Goal: Task Accomplishment & Management: Use online tool/utility

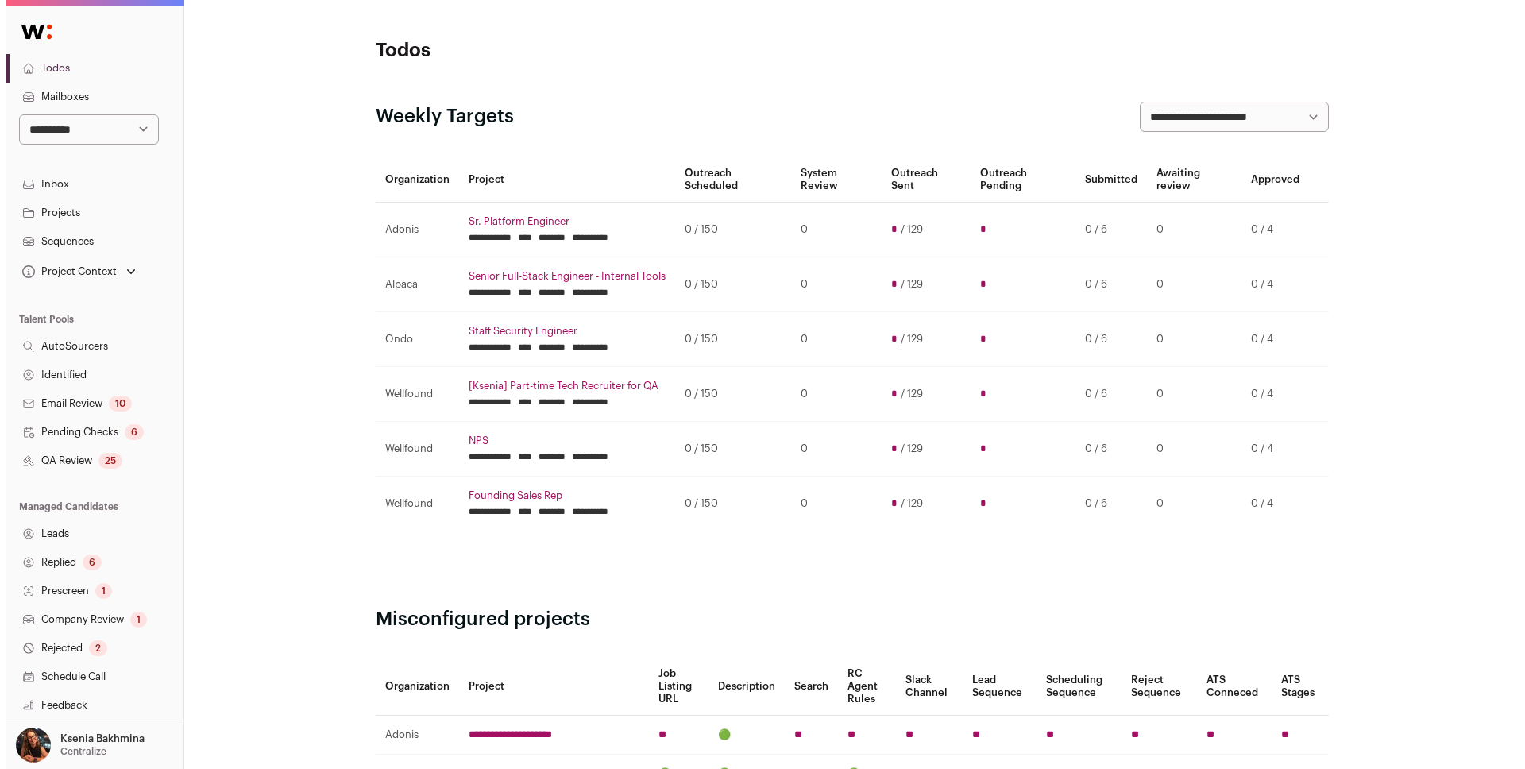
scroll to position [145, 0]
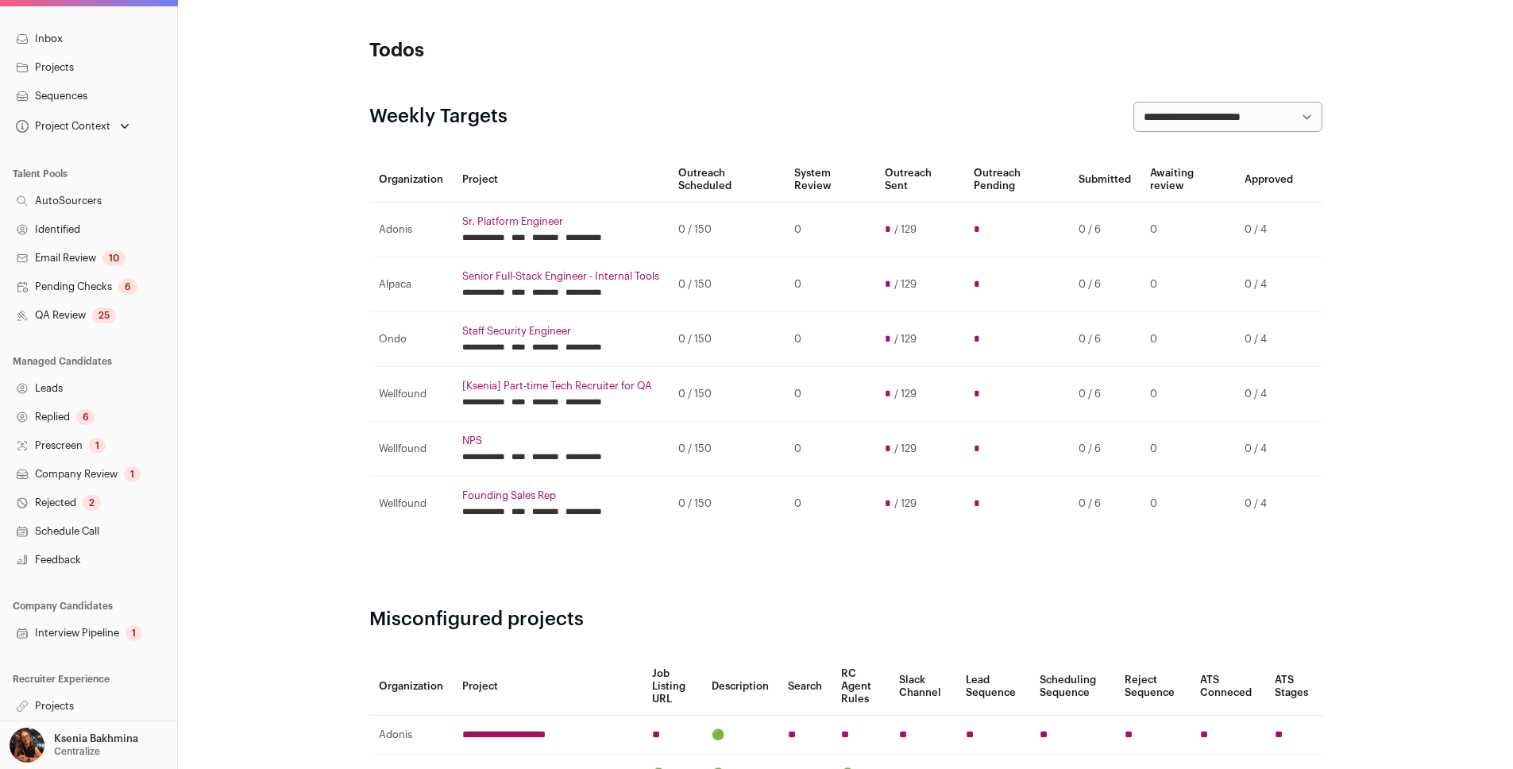
click at [64, 701] on link "Projects" at bounding box center [88, 706] width 177 height 29
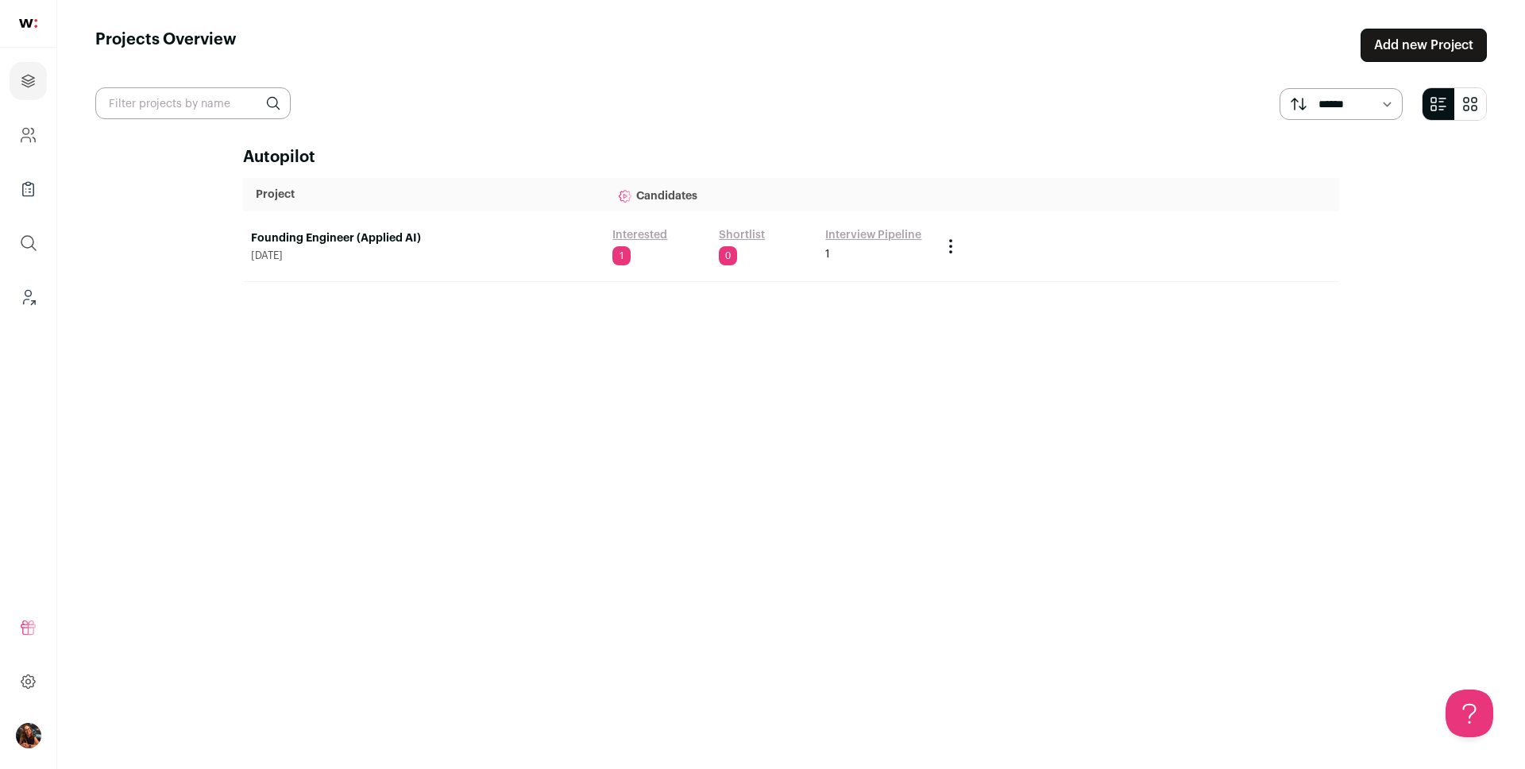
click at [314, 244] on link "Founding Engineer (Applied AI)" at bounding box center [424, 238] width 346 height 16
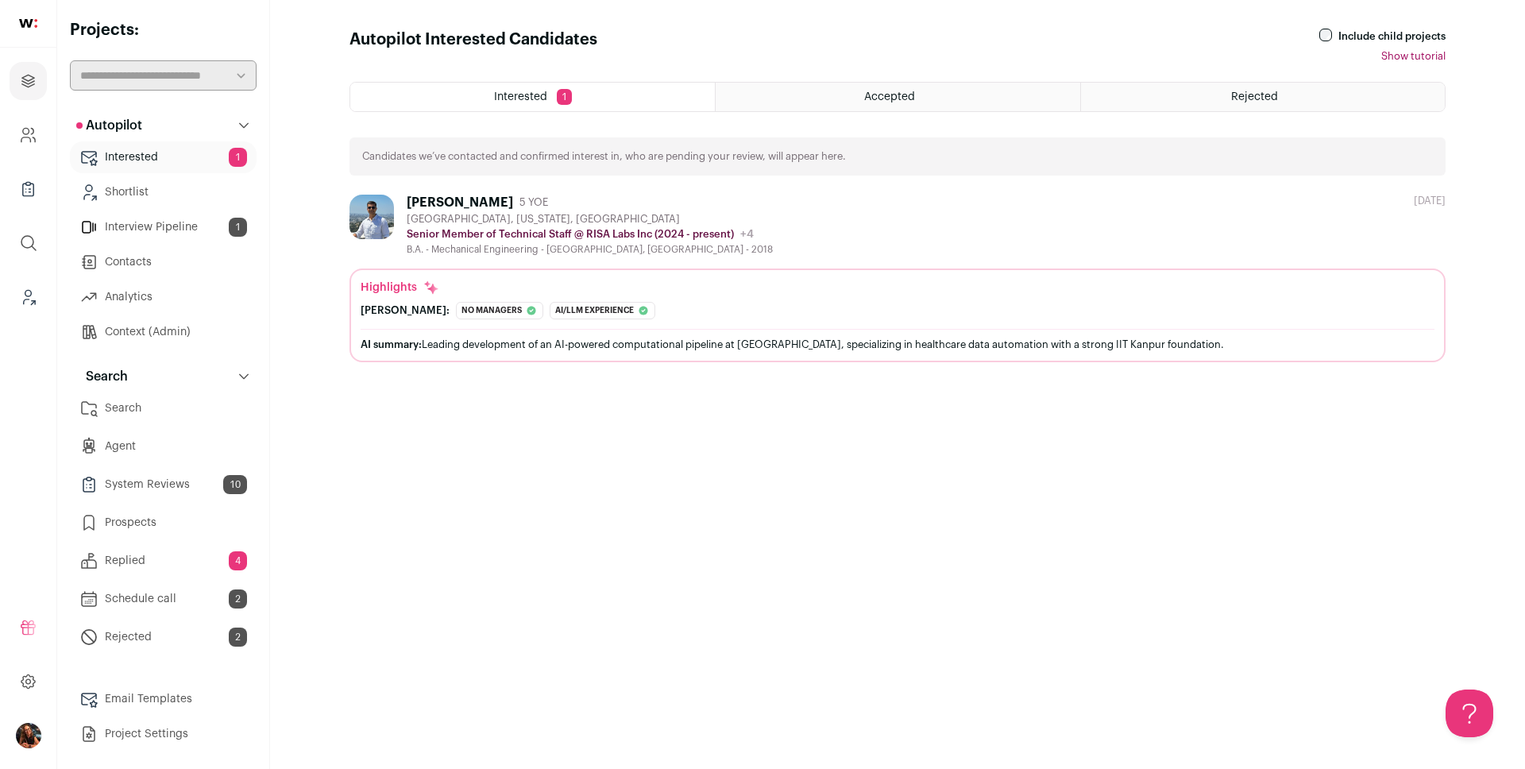
click at [130, 408] on link "Search" at bounding box center [163, 408] width 187 height 32
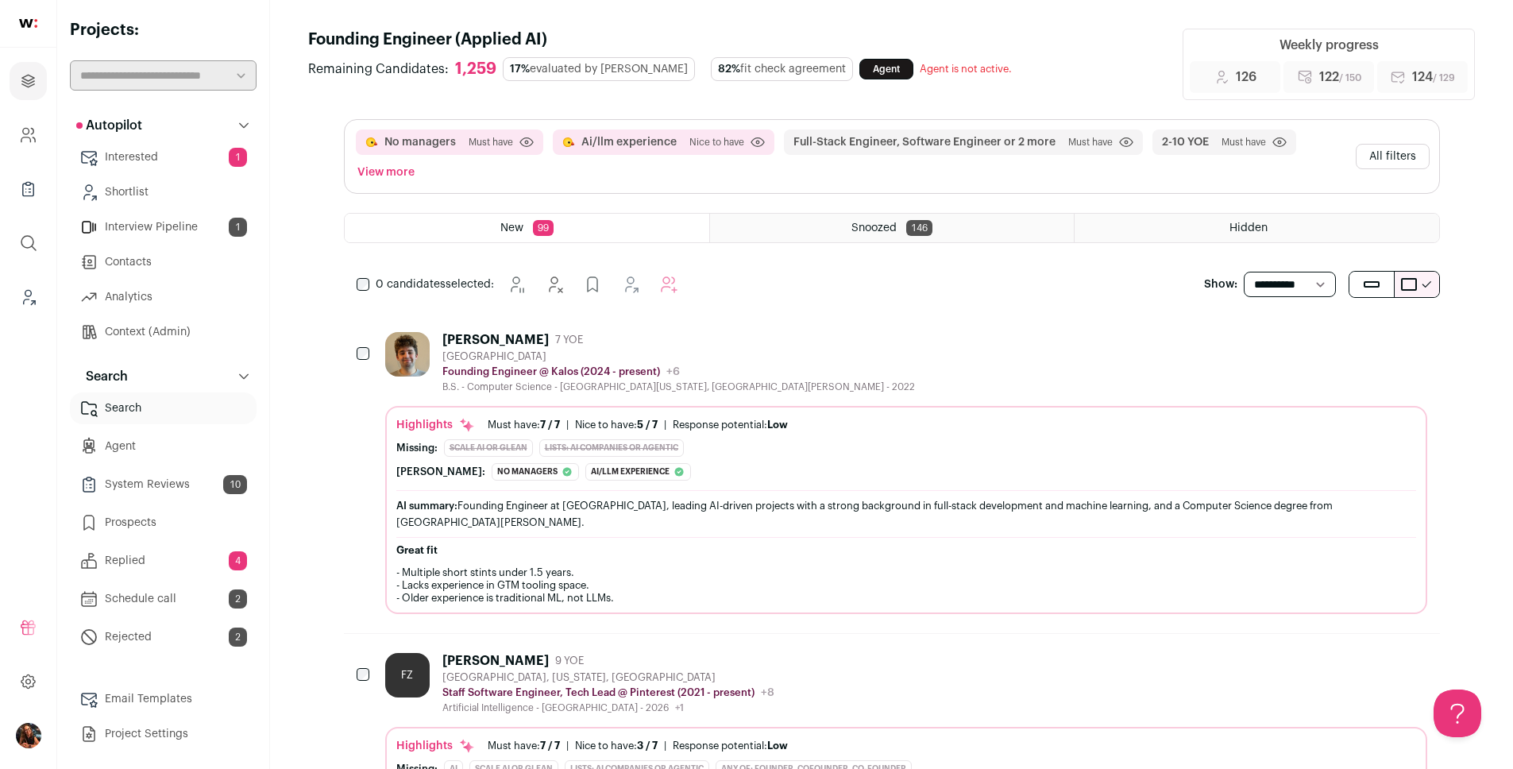
click at [1374, 162] on button "All filters" at bounding box center [1393, 156] width 74 height 25
